Goal: Task Accomplishment & Management: Complete application form

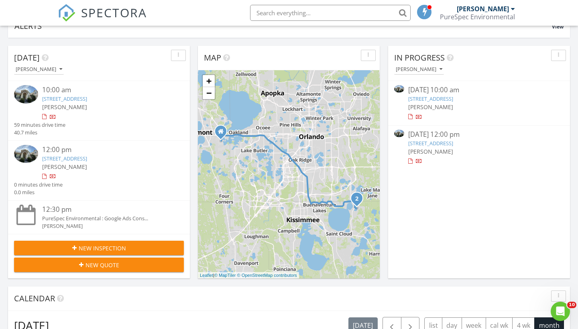
scroll to position [78, 0]
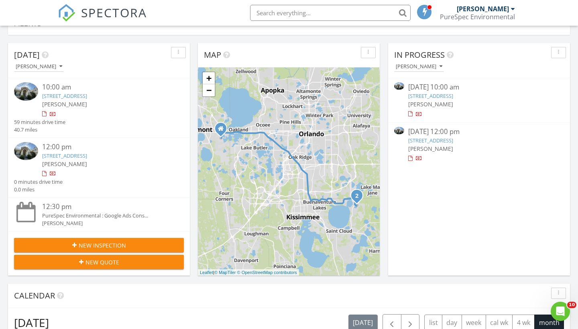
click at [118, 242] on span "New Inspection" at bounding box center [102, 245] width 47 height 8
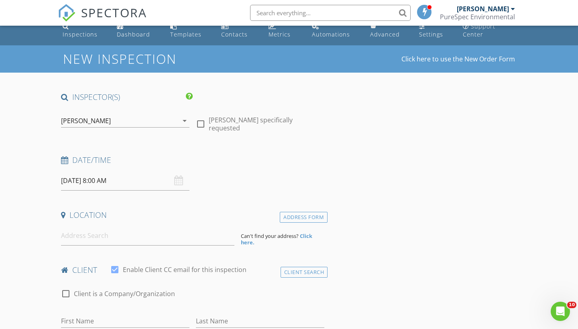
scroll to position [10, 0]
click at [181, 179] on div "[DATE] 8:00 AM" at bounding box center [125, 181] width 128 height 20
click at [177, 179] on div "[DATE] 8:00 AM" at bounding box center [125, 181] width 128 height 20
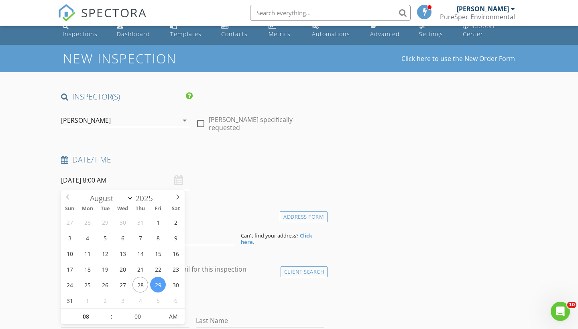
click at [120, 179] on input "[DATE] 8:00 AM" at bounding box center [125, 181] width 128 height 20
type input "[DATE] 8:00 AM"
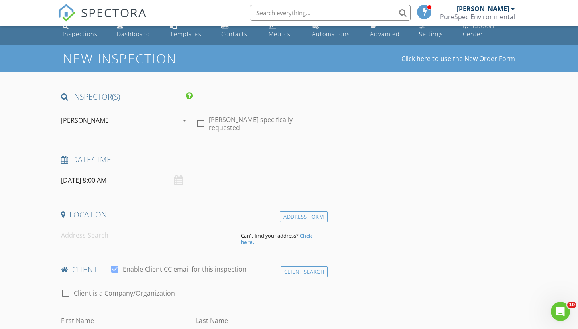
click at [211, 186] on div "Date/Time [DATE] 8:00 AM" at bounding box center [193, 173] width 270 height 36
click at [112, 178] on input "[DATE] 8:00 AM" at bounding box center [125, 181] width 128 height 20
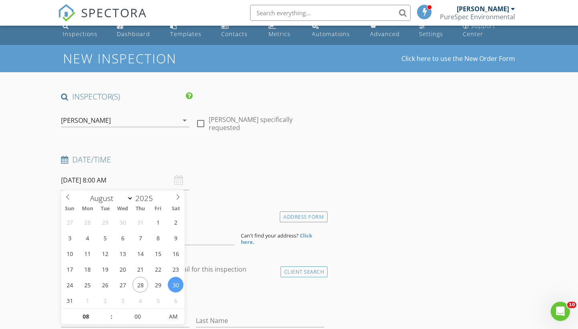
click at [100, 178] on input "[DATE] 8:00 AM" at bounding box center [125, 181] width 128 height 20
click at [91, 316] on input "08" at bounding box center [85, 317] width 49 height 16
type input "01"
type input "[DATE] 1:00 PM"
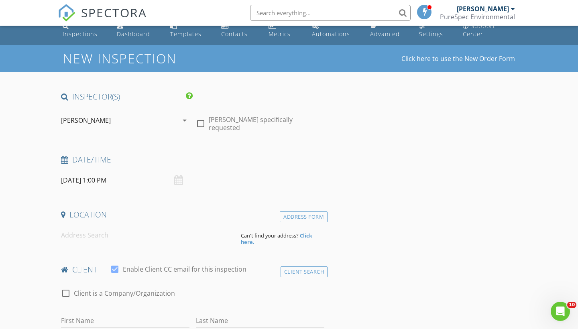
scroll to position [15, 0]
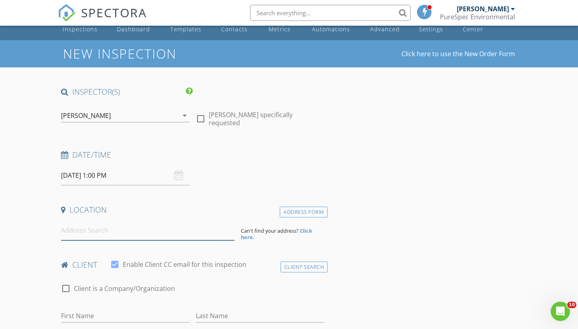
click at [136, 233] on input at bounding box center [147, 231] width 173 height 20
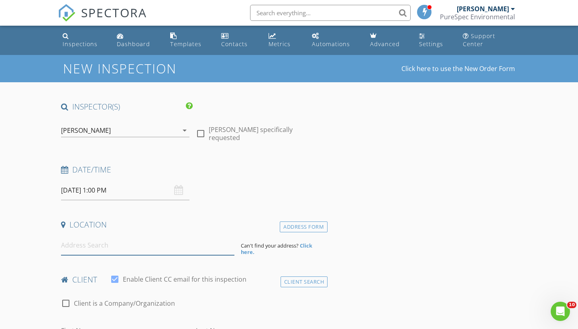
scroll to position [0, 0]
type input "[STREET_ADDRESS][PERSON_NAME]"
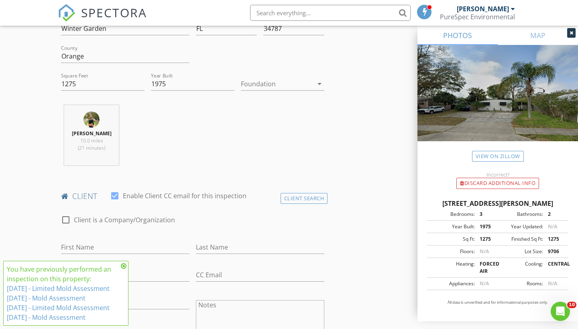
scroll to position [255, 0]
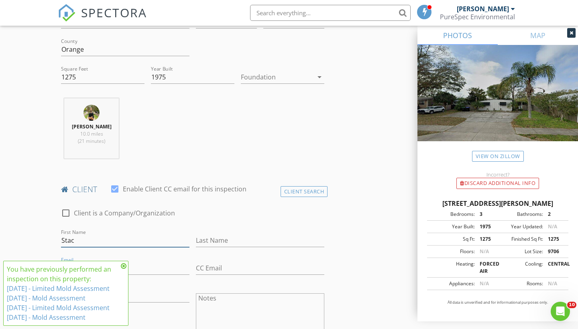
click at [113, 246] on input "Stac" at bounding box center [125, 240] width 128 height 13
type input "e"
type input "[PERSON_NAME]"
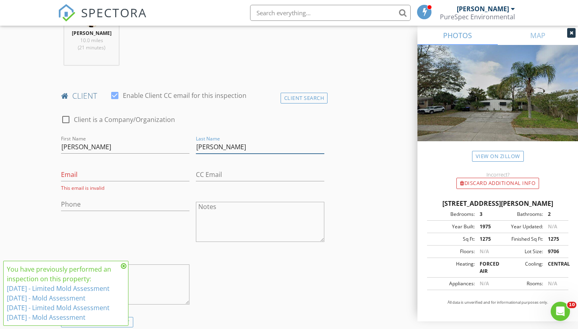
scroll to position [351, 0]
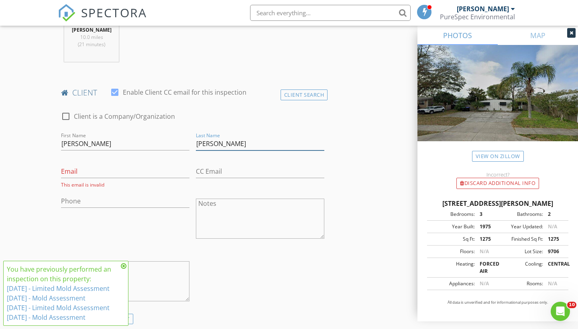
type input "[PERSON_NAME]"
click at [137, 166] on input "Email" at bounding box center [125, 171] width 128 height 13
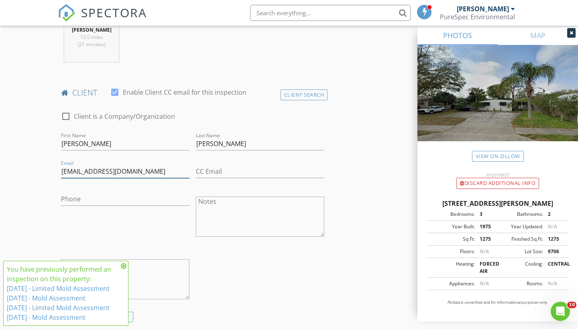
type input "[EMAIL_ADDRESS][DOMAIN_NAME]"
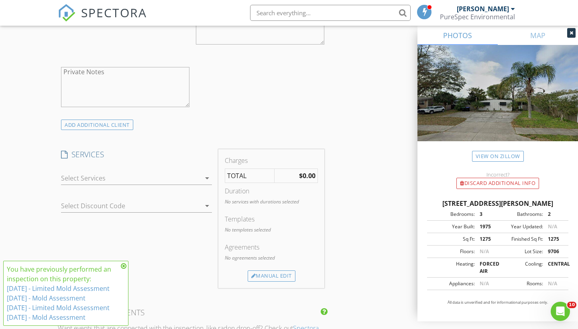
scroll to position [545, 0]
type input "[PHONE_NUMBER]"
click at [183, 177] on div at bounding box center [131, 177] width 140 height 13
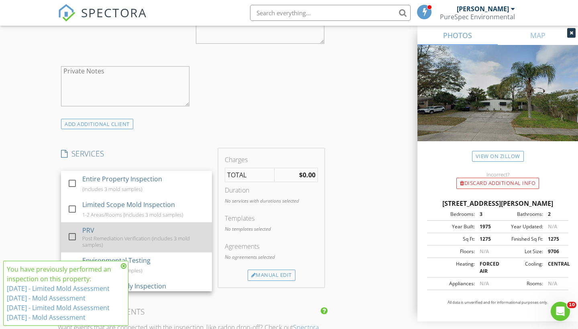
click at [130, 243] on div "Post Remediation Verification (includes 3 mold samples)" at bounding box center [143, 241] width 123 height 13
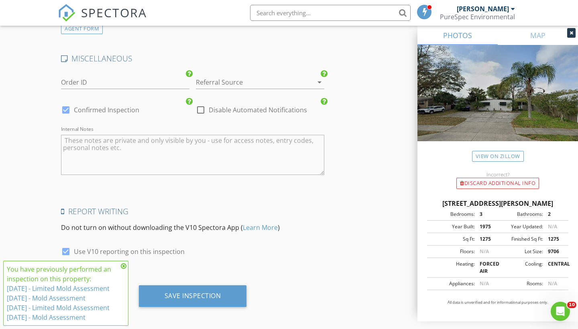
scroll to position [1117, 0]
click at [124, 263] on icon at bounding box center [124, 266] width 6 height 6
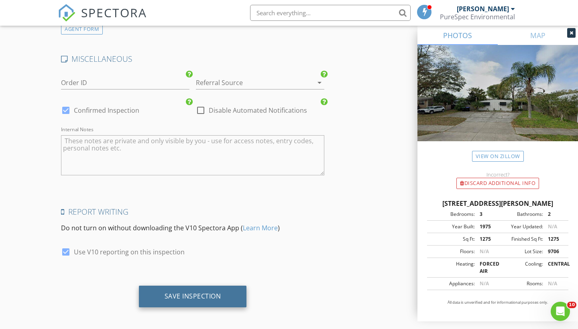
click at [181, 298] on div "Save Inspection" at bounding box center [193, 297] width 108 height 22
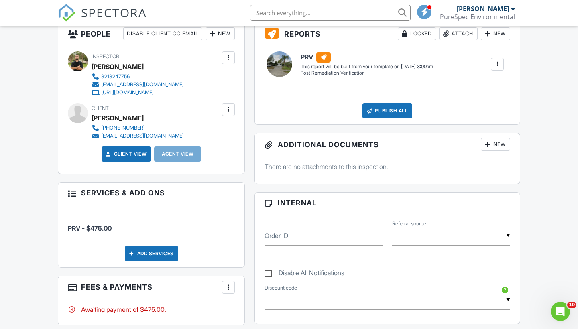
scroll to position [189, 0]
